Goal: Task Accomplishment & Management: Manage account settings

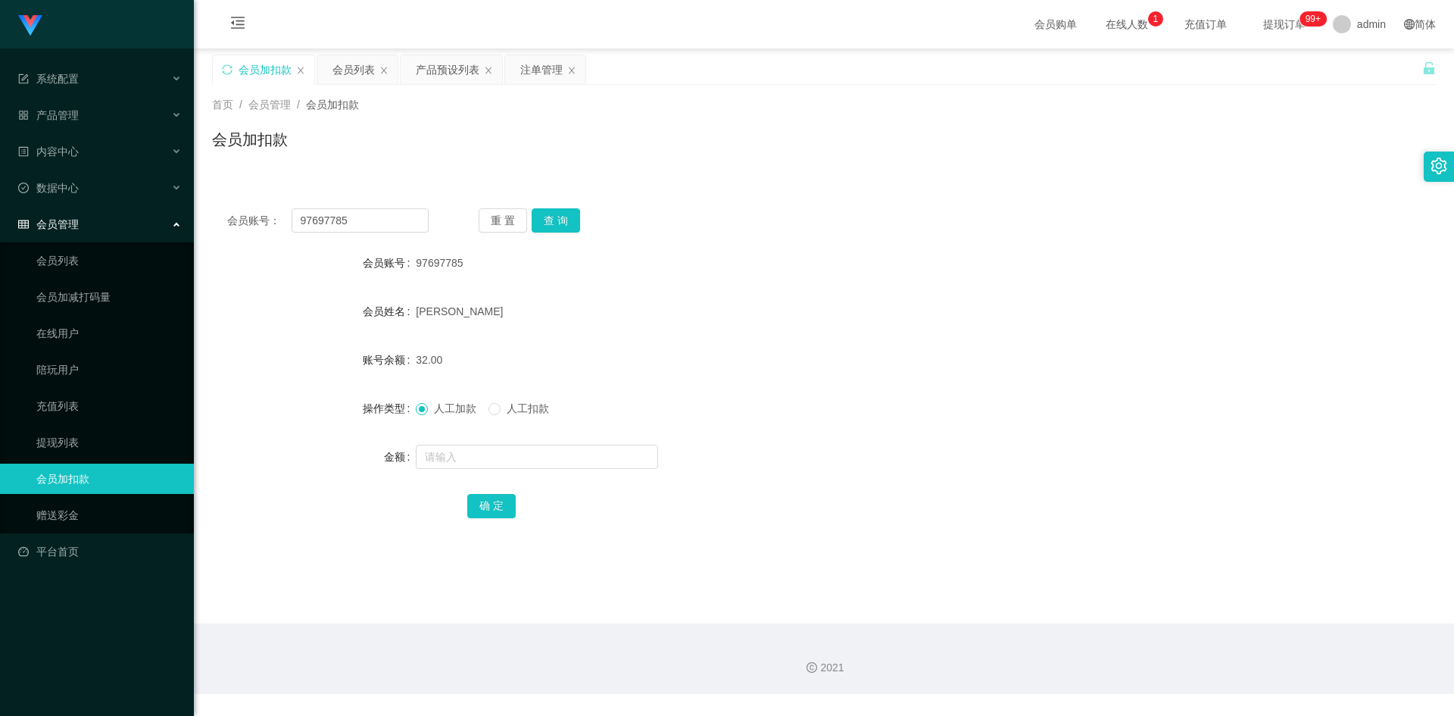
click at [616, 473] on form "会员账号 97697785 会员姓名 [PERSON_NAME] 账号余额 32.00 操作类型 人工加款 人工扣款 金额 确 定" at bounding box center [824, 384] width 1224 height 273
click at [613, 436] on form "会员账号 97697785 会员姓名 [PERSON_NAME] 账号余额 32.00 操作类型 人工加款 人工扣款 金额 确 定" at bounding box center [824, 384] width 1224 height 273
click at [223, 70] on icon "图标: sync" at bounding box center [227, 69] width 11 height 11
click at [793, 178] on div "会员账号： 重 置 查 询 会员账号 会员姓名 账号余额 操作类型 人工加款 人工扣款 金额 确 定" at bounding box center [824, 211] width 1224 height 73
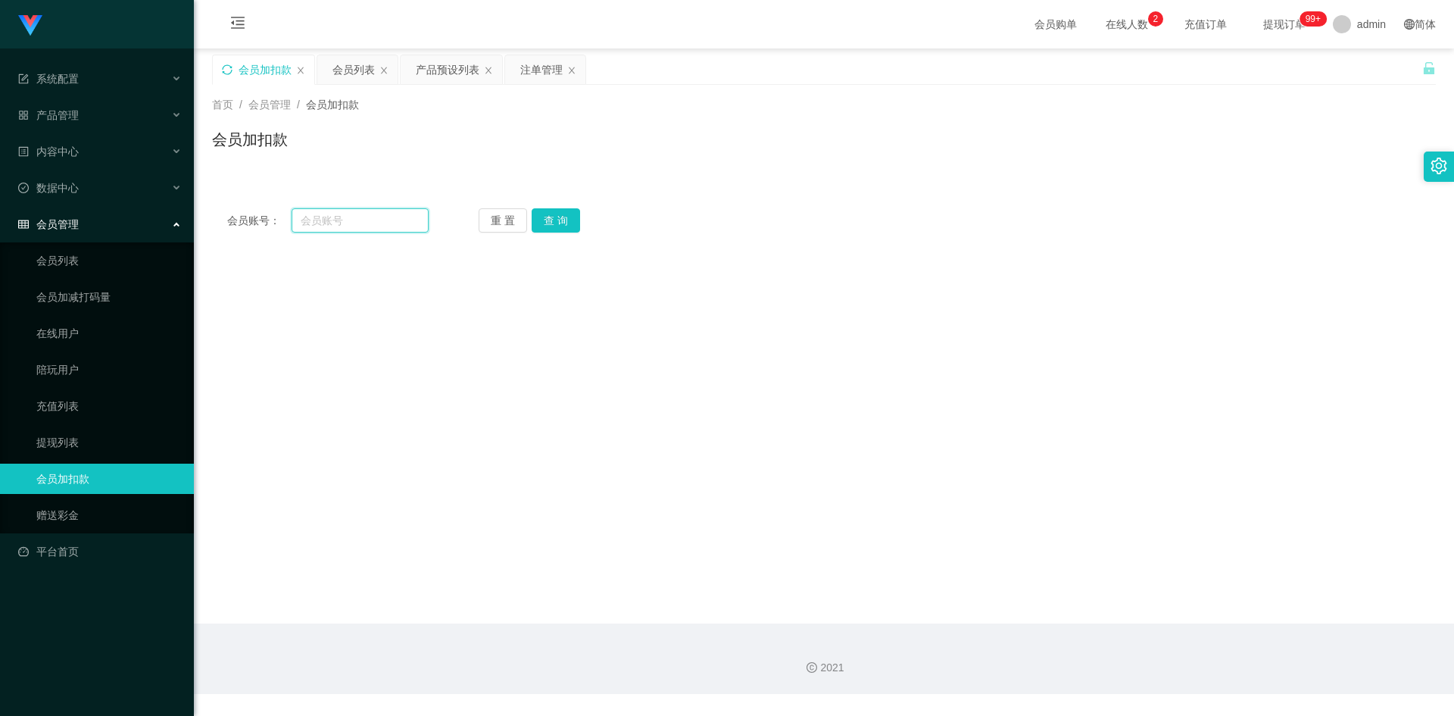
click at [335, 220] on input "text" at bounding box center [360, 220] width 137 height 24
paste input "89213034"
drag, startPoint x: 365, startPoint y: 223, endPoint x: 0, endPoint y: 198, distance: 365.9
click at [0, 198] on section "系统配置 产品管理 产品列表 产品预设列表 开奖记录 注单管理 即时注单 内容中心 数据中心 员工统计 团队统计 会员管理 会员列表 会员加减打码量 在线用户…" at bounding box center [727, 347] width 1454 height 694
paste input "Kinsee8816"
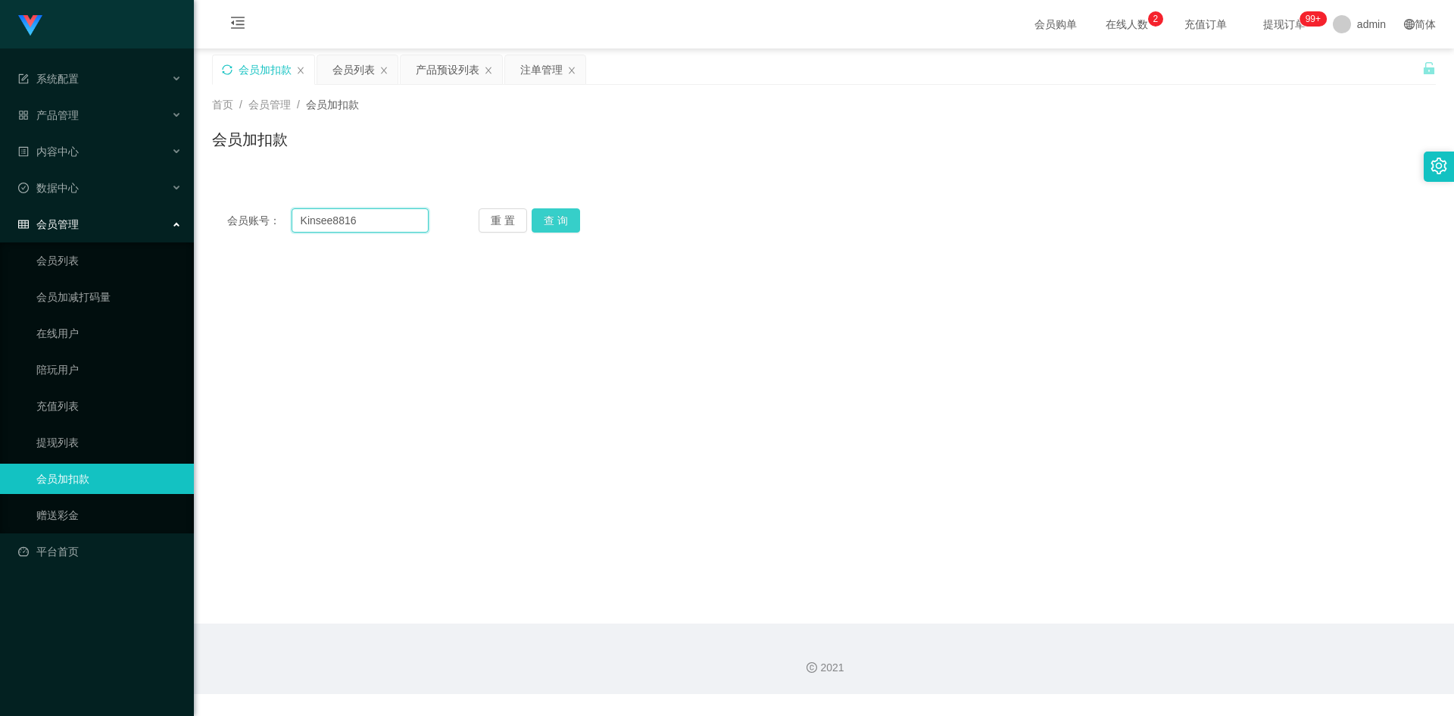
type input "Kinsee8816"
click at [553, 217] on button "查 询" at bounding box center [556, 220] width 48 height 24
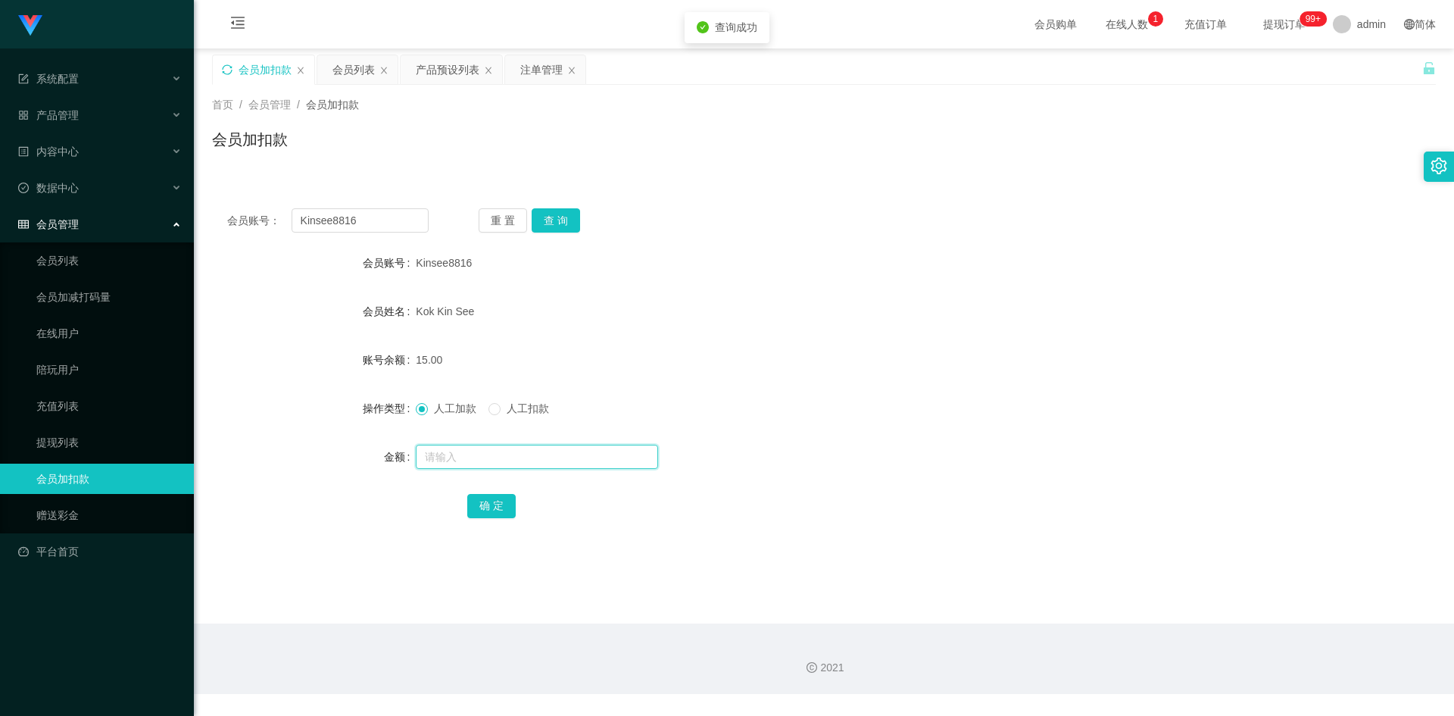
click at [454, 463] on input "text" at bounding box center [537, 457] width 242 height 24
type input "16"
click at [487, 507] on button "确 定" at bounding box center [491, 506] width 48 height 24
click at [959, 323] on div "Kok Kin See" at bounding box center [773, 311] width 714 height 30
click at [576, 360] on div "31.00" at bounding box center [773, 360] width 714 height 30
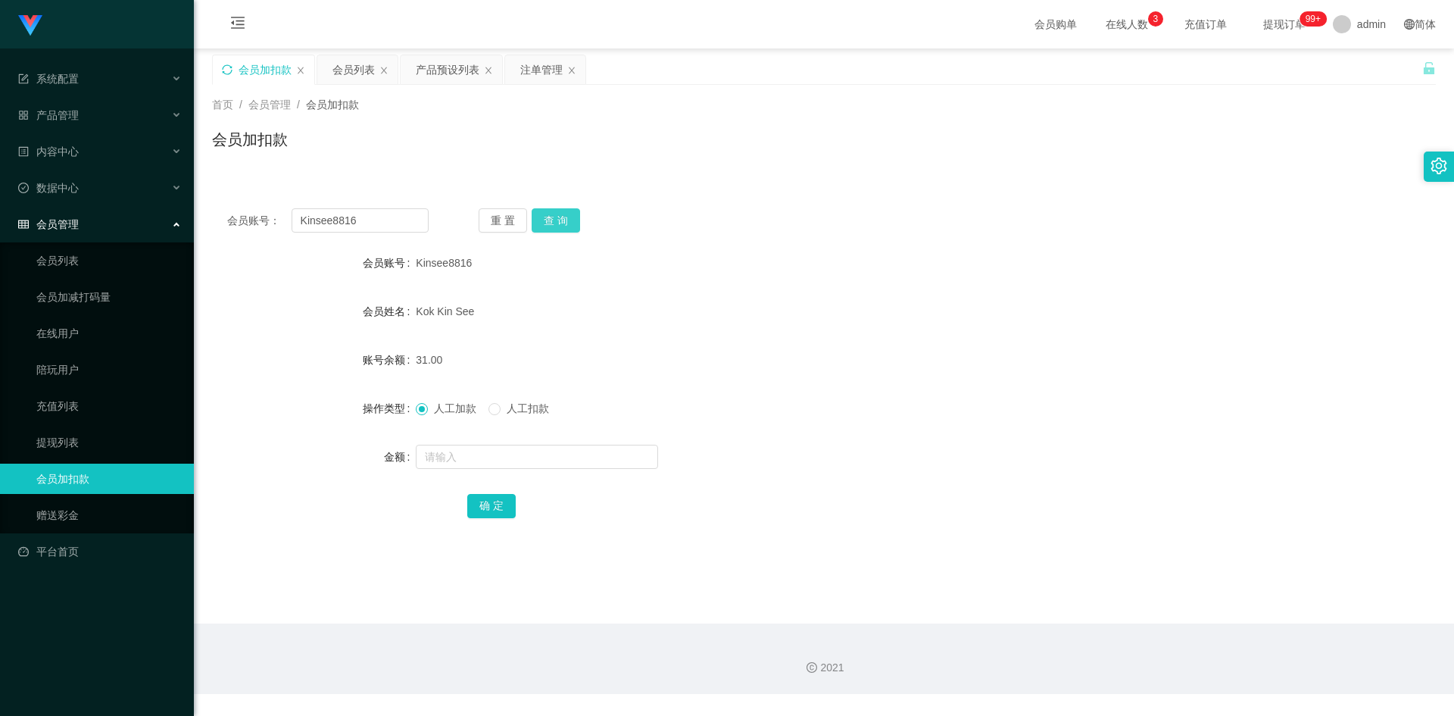
click at [560, 223] on button "查 询" at bounding box center [556, 220] width 48 height 24
click at [1021, 173] on div "首页 / 会员管理 / 会员加扣款 / 会员加扣款" at bounding box center [824, 130] width 1260 height 90
click at [744, 296] on div "Kok Kin See" at bounding box center [773, 311] width 714 height 30
click at [1056, 284] on form "会员账号 Kinsee8816 会员姓名 [PERSON_NAME] See 账号余额 31.00 操作类型 人工加款 人工扣款 金额 确 定" at bounding box center [824, 384] width 1224 height 273
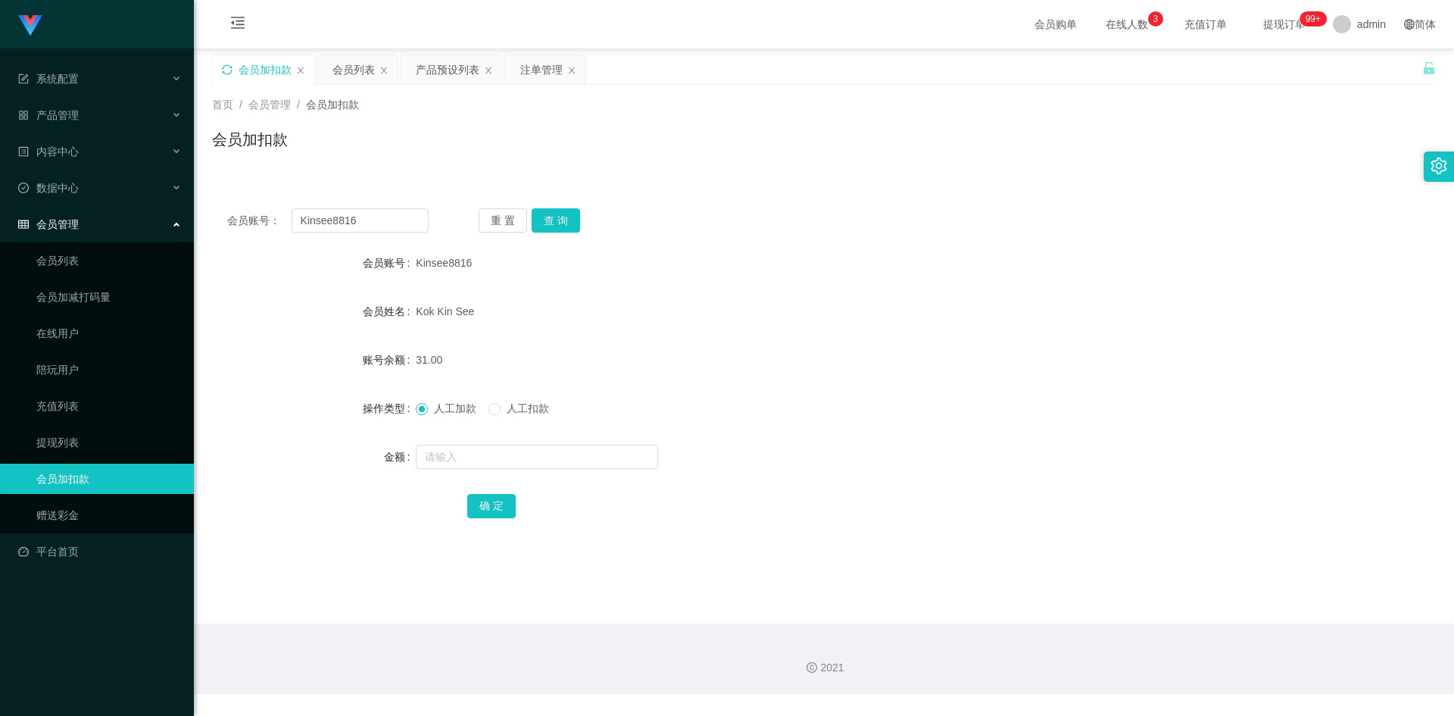
click at [682, 432] on form "会员账号 Kinsee8816 会员姓名 [PERSON_NAME] See 账号余额 31.00 操作类型 人工加款 人工扣款 金额 确 定" at bounding box center [824, 384] width 1224 height 273
click at [557, 222] on button "查 询" at bounding box center [556, 220] width 48 height 24
drag, startPoint x: 936, startPoint y: 224, endPoint x: 1165, endPoint y: 105, distance: 257.8
click at [937, 224] on div "会员账号： Kinsee8816 重 置 查 询" at bounding box center [824, 220] width 1224 height 24
drag, startPoint x: 349, startPoint y: 211, endPoint x: 0, endPoint y: 209, distance: 349.1
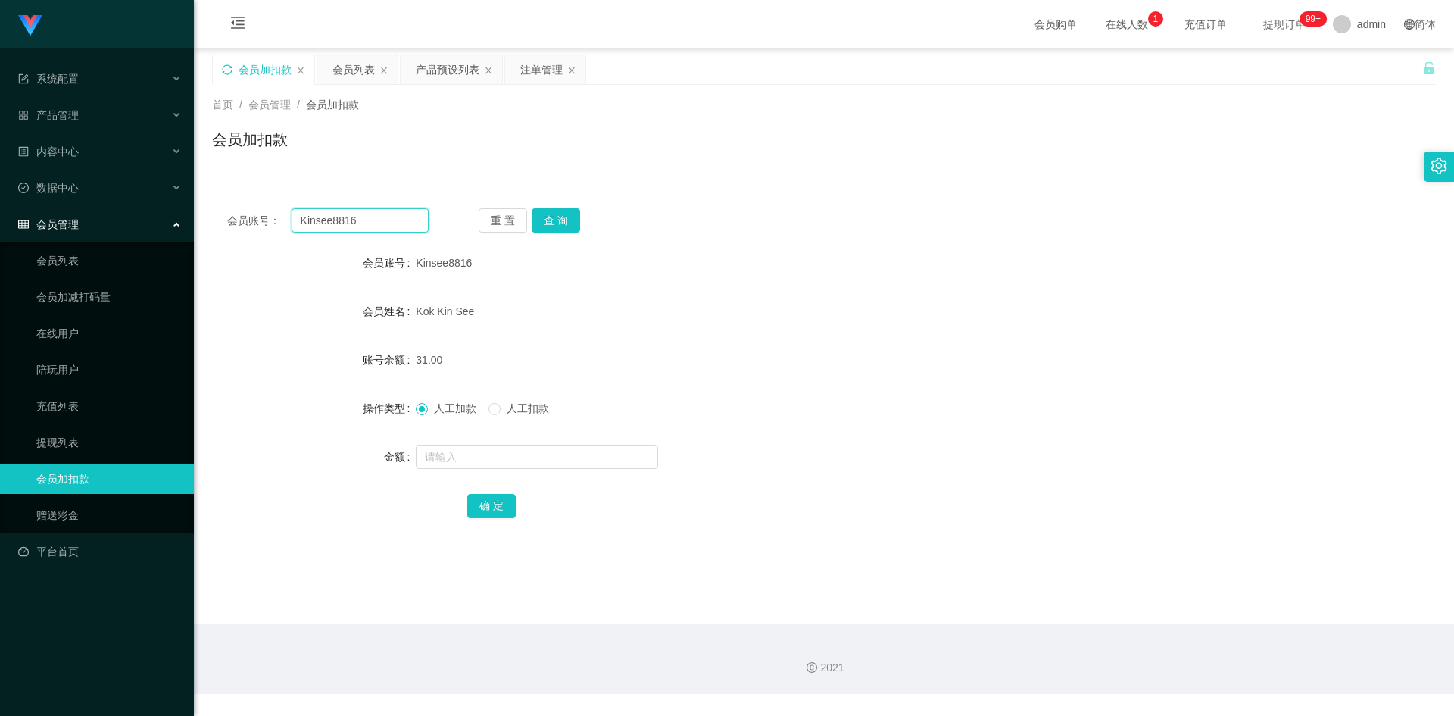
click at [0, 209] on section "系统配置 产品管理 产品列表 产品预设列表 开奖记录 注单管理 即时注单 内容中心 数据中心 员工统计 团队统计 会员管理 会员列表 会员加减打码量 在线用户…" at bounding box center [727, 347] width 1454 height 694
paste input "ahkenxx331"
click at [568, 218] on button "查 询" at bounding box center [556, 220] width 48 height 24
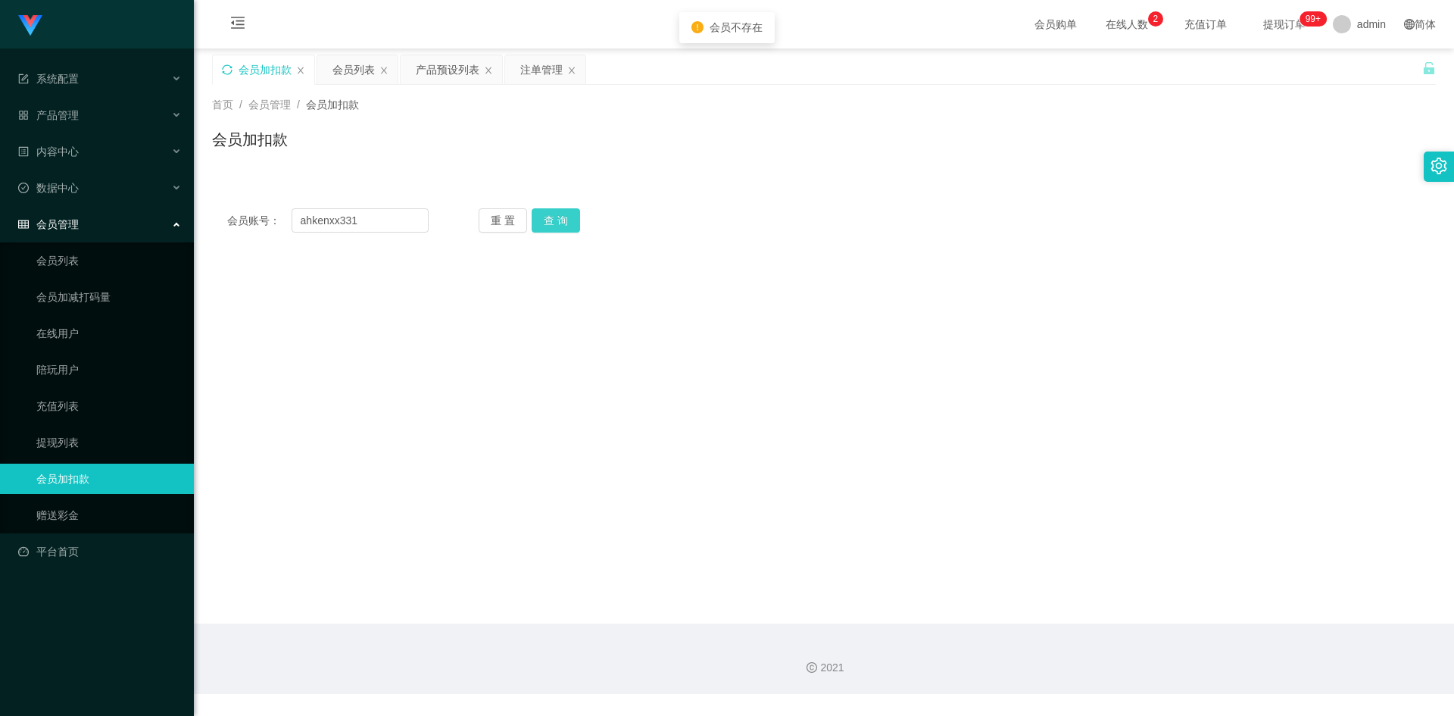
click at [562, 213] on button "查 询" at bounding box center [556, 220] width 48 height 24
click at [1210, 179] on div "会员账号： ahkenxx331 重 置 查 询 会员账号 Kinsee8816 会员姓名 [PERSON_NAME] See 账号余额 31.00 操作类型…" at bounding box center [824, 211] width 1224 height 73
drag, startPoint x: 111, startPoint y: 220, endPoint x: 0, endPoint y: 212, distance: 111.6
click at [0, 212] on section "系统配置 产品管理 产品列表 产品预设列表 开奖记录 注单管理 即时注单 内容中心 数据中心 员工统计 团队统计 会员管理 会员列表 会员加减打码量 在线用户…" at bounding box center [727, 347] width 1454 height 694
click at [552, 208] on button "查 询" at bounding box center [556, 220] width 48 height 24
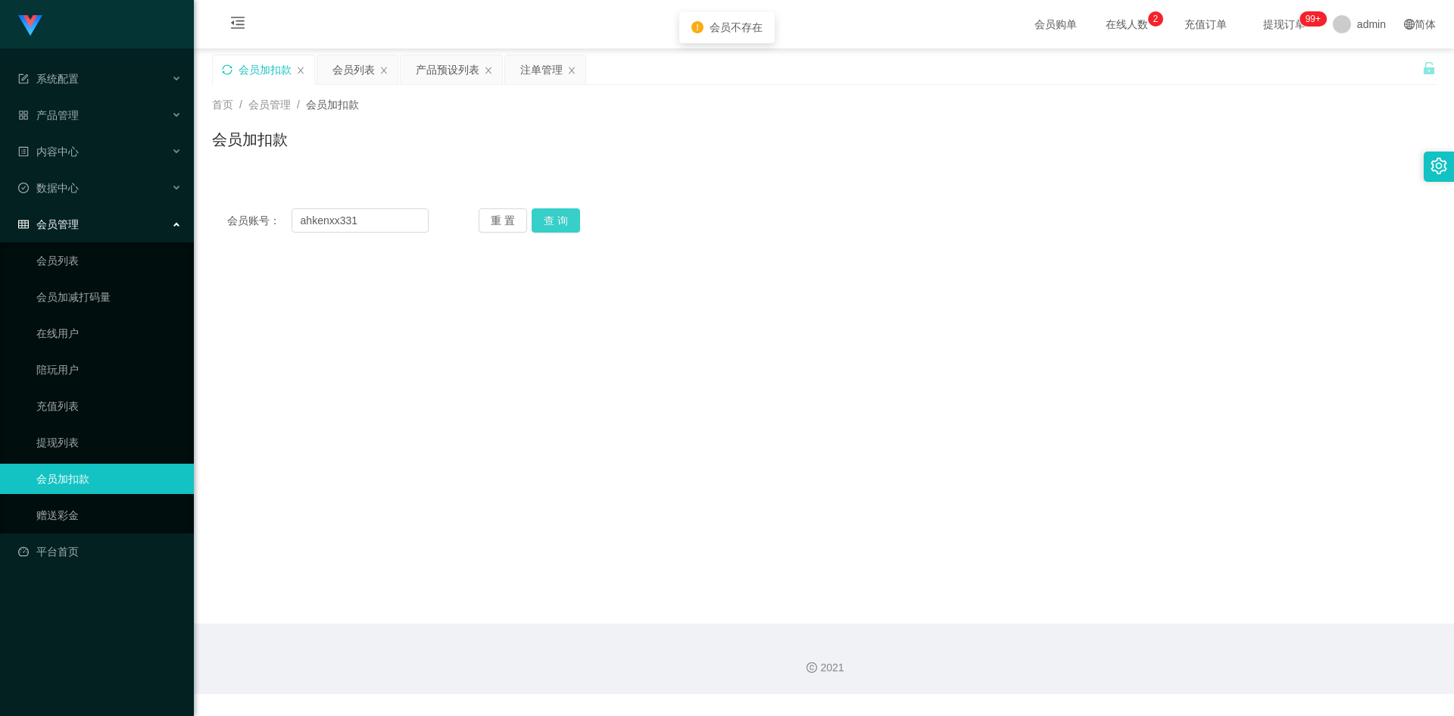
click at [552, 208] on button "查 询" at bounding box center [556, 220] width 48 height 24
drag, startPoint x: 975, startPoint y: 169, endPoint x: 1022, endPoint y: 144, distance: 52.5
click at [984, 165] on div "首页 / 会员管理 / 会员加扣款 / 会员加扣款" at bounding box center [824, 130] width 1260 height 90
drag, startPoint x: 385, startPoint y: 226, endPoint x: 1, endPoint y: 186, distance: 386.9
click at [0, 186] on section "系统配置 产品管理 产品列表 产品预设列表 开奖记录 注单管理 即时注单 内容中心 数据中心 员工统计 团队统计 会员管理 会员列表 会员加减打码量 在线用户…" at bounding box center [727, 347] width 1454 height 694
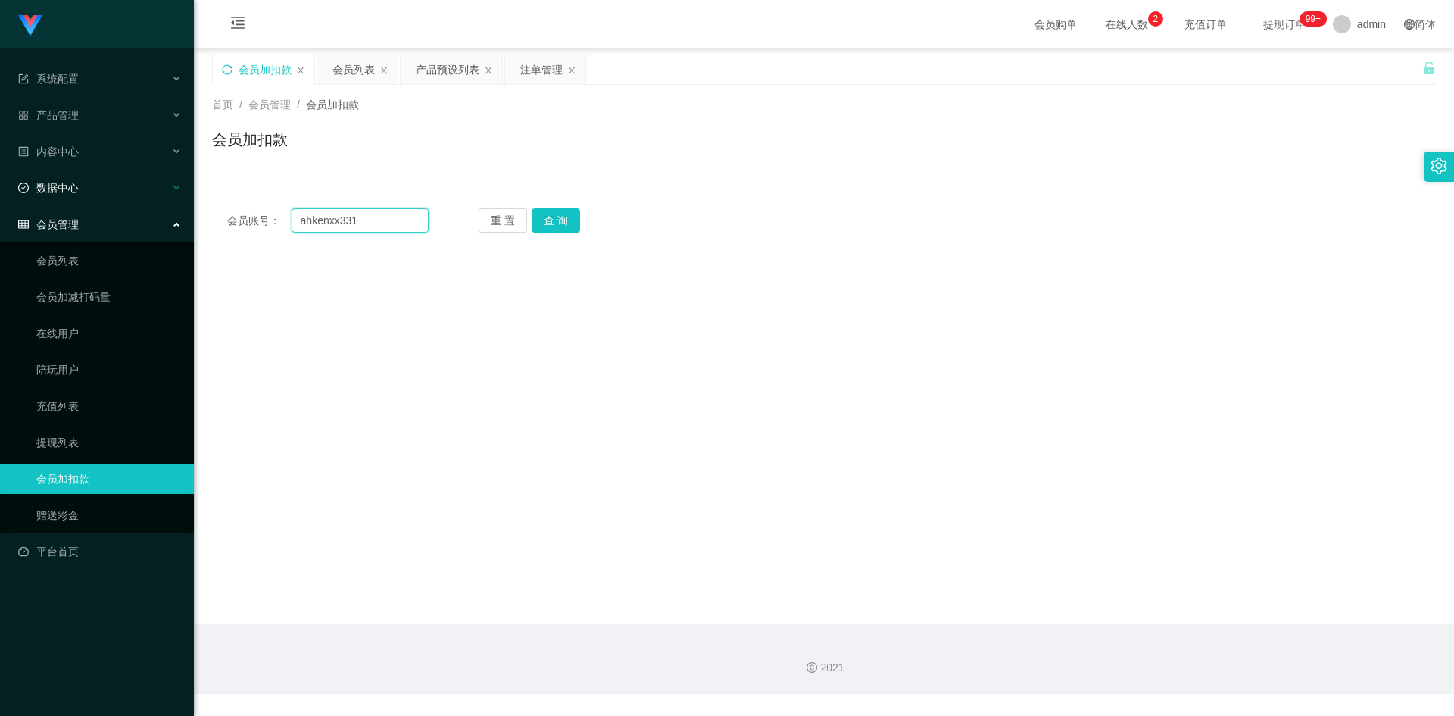
paste input "text"
type input "ahkenxx33"
click at [549, 217] on button "查 询" at bounding box center [556, 220] width 48 height 24
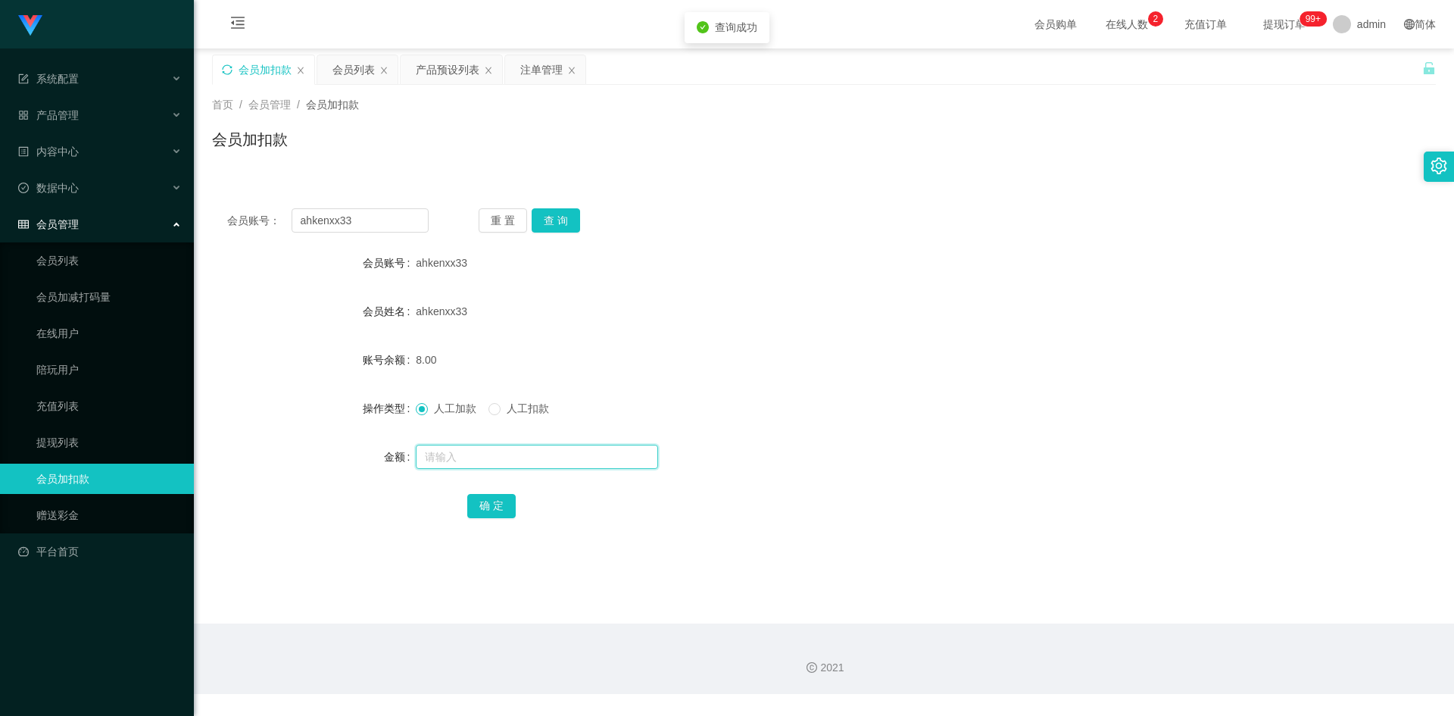
click at [448, 456] on input "text" at bounding box center [537, 457] width 242 height 24
type input "8"
click at [504, 510] on button "确 定" at bounding box center [491, 506] width 48 height 24
click at [987, 339] on form "会员账号 ahkenxx33 会员姓名 ahkenxx33 账号余额 16.00 操作类型 人工加款 人工扣款 金额 确 定" at bounding box center [824, 384] width 1224 height 273
click at [0, 189] on section "系统配置 产品管理 产品列表 产品预设列表 开奖记录 注单管理 即时注单 内容中心 数据中心 员工统计 团队统计 会员管理 会员列表 会员加减打码量 在线用户…" at bounding box center [727, 347] width 1454 height 694
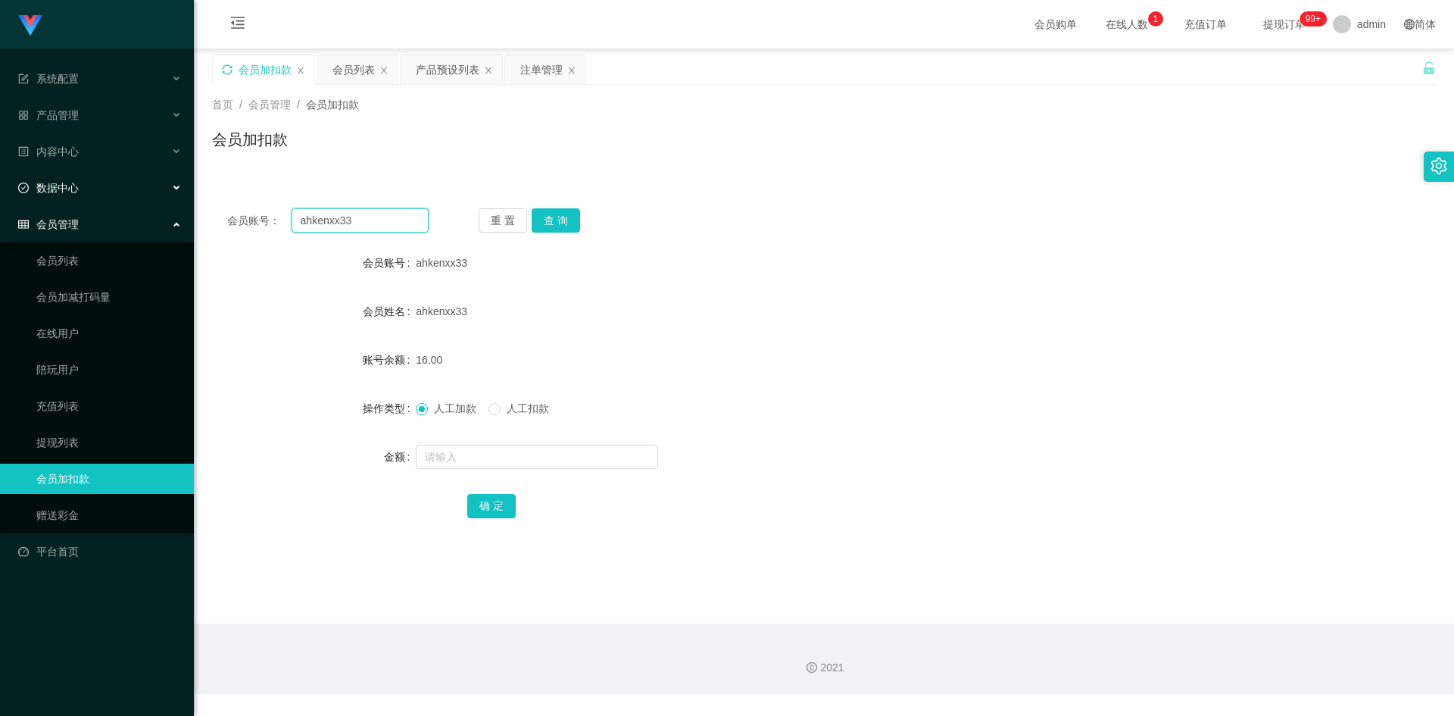
paste input "Kinsee8816"
type input "Kinsee8816"
click at [565, 223] on button "查 询" at bounding box center [556, 220] width 48 height 24
click at [439, 453] on input "text" at bounding box center [537, 457] width 242 height 24
type input "2"
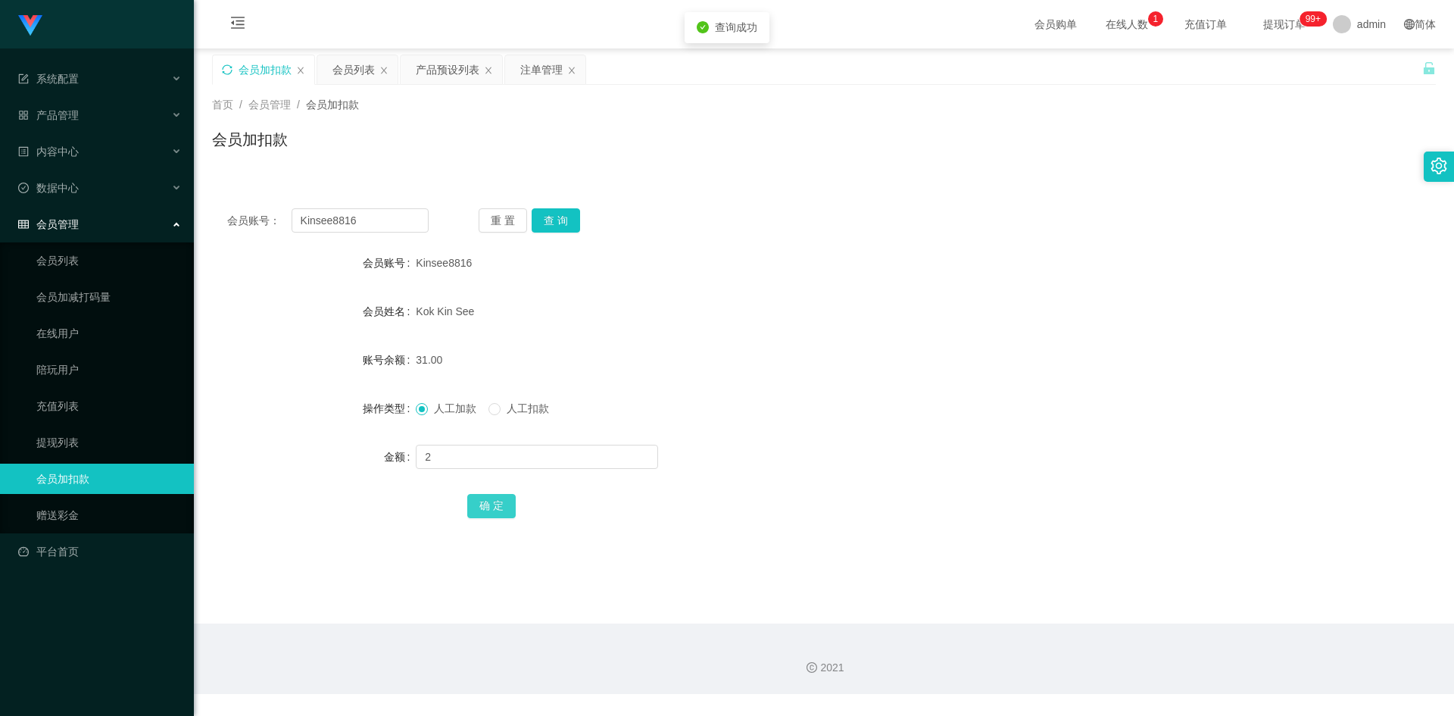
click at [483, 504] on button "确 定" at bounding box center [491, 506] width 48 height 24
click at [970, 377] on form "会员账号 Kinsee8816 会员姓名 [PERSON_NAME] See 账号余额 33.00 操作类型 人工加款 人工扣款 金额 确 定" at bounding box center [824, 384] width 1224 height 273
